Goal: Check status: Check status

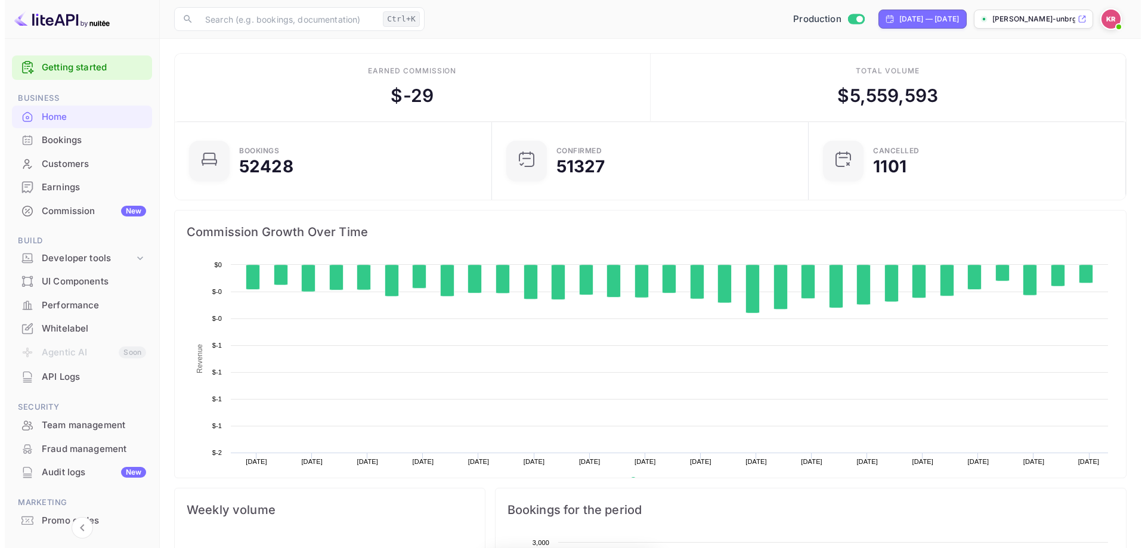
scroll to position [185, 301]
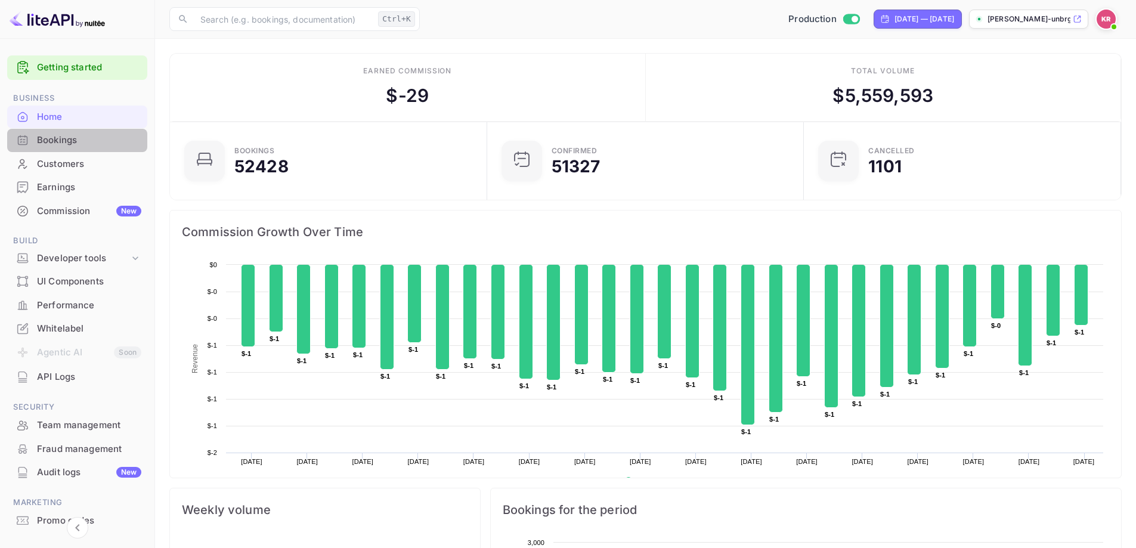
click at [79, 140] on div "Bookings" at bounding box center [89, 141] width 104 height 14
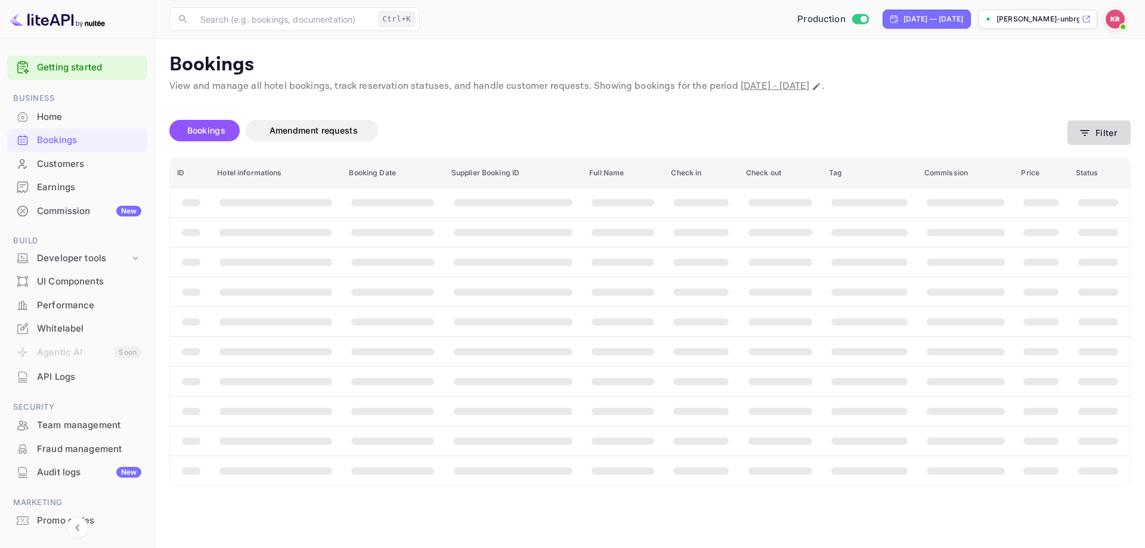
click at [1106, 128] on button "Filter" at bounding box center [1098, 132] width 63 height 24
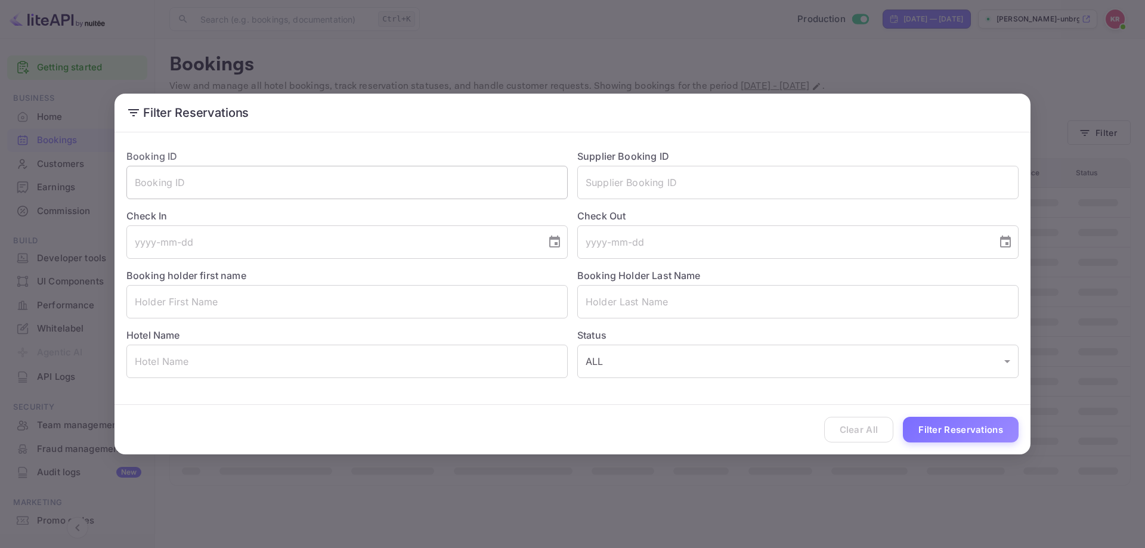
drag, startPoint x: 243, startPoint y: 160, endPoint x: 214, endPoint y: 179, distance: 34.9
click at [240, 162] on div "Booking ID ​" at bounding box center [342, 170] width 451 height 60
click at [209, 183] on input "text" at bounding box center [346, 182] width 441 height 33
paste input "YG5NTL-kk"
type input "YG5NTL-kk"
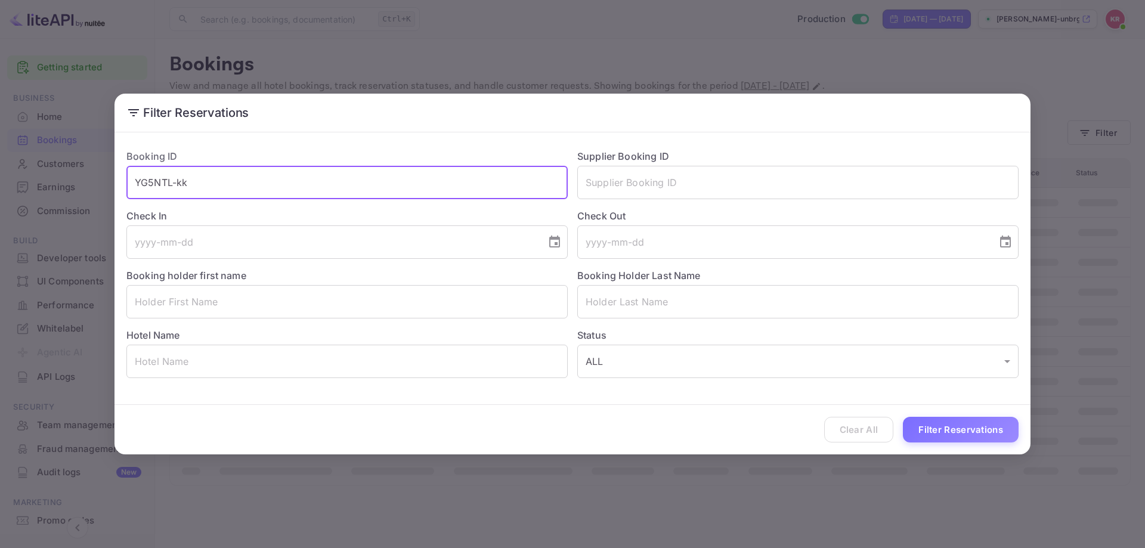
click at [967, 430] on button "Filter Reservations" at bounding box center [961, 430] width 116 height 26
